Goal: Task Accomplishment & Management: Manage account settings

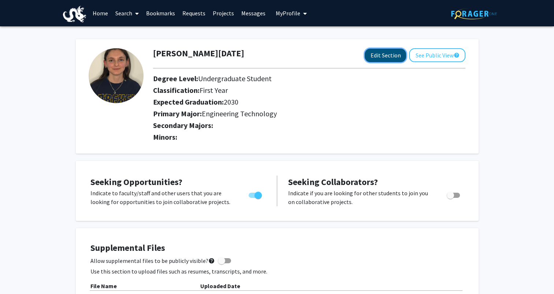
click at [369, 56] on button "Edit Section" at bounding box center [384, 56] width 41 height 14
select select
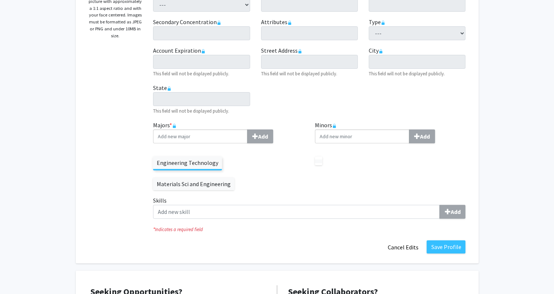
scroll to position [183, 0]
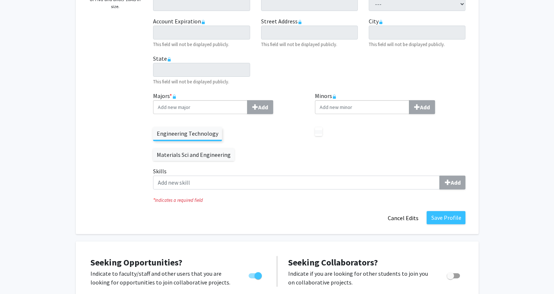
click at [234, 149] on label "Materials Sci and Engineering" at bounding box center [193, 155] width 81 height 12
click at [312, 135] on div "Minors Add" at bounding box center [390, 128] width 162 height 75
click at [318, 132] on label at bounding box center [318, 132] width 7 height 4
click at [315, 138] on div "Minors Add" at bounding box center [390, 128] width 162 height 75
click at [315, 136] on p at bounding box center [318, 131] width 7 height 9
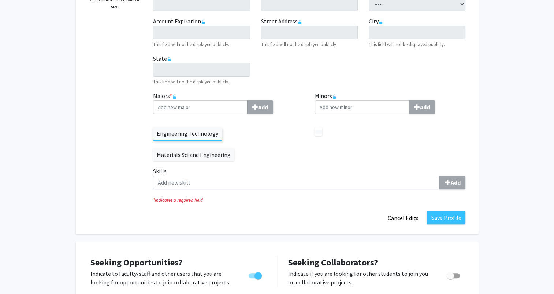
click at [168, 94] on label "Majors * Add" at bounding box center [228, 102] width 151 height 23
click at [199, 139] on label "Engineering Technology" at bounding box center [187, 133] width 69 height 12
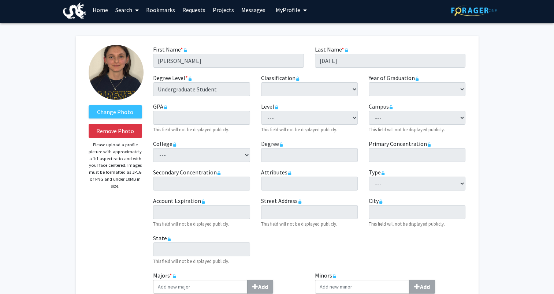
scroll to position [0, 0]
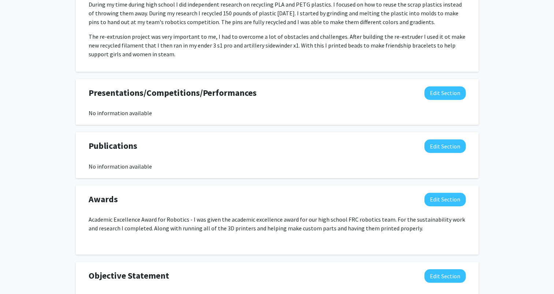
scroll to position [591, 0]
